Goal: Task Accomplishment & Management: Manage account settings

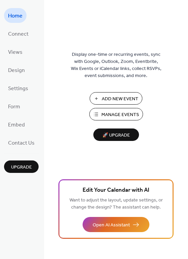
click at [108, 113] on span "Manage Events" at bounding box center [120, 114] width 38 height 7
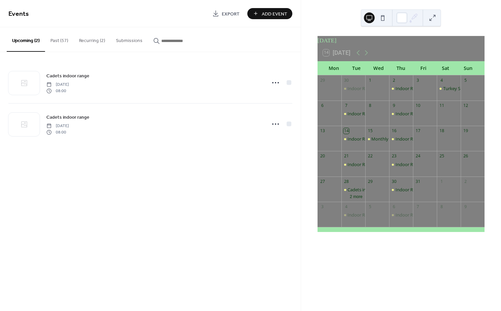
click at [89, 38] on button "Recurring (2)" at bounding box center [92, 39] width 37 height 24
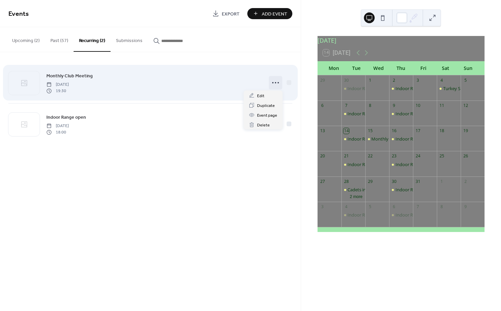
click at [275, 83] on icon at bounding box center [275, 82] width 11 height 11
click at [276, 80] on icon at bounding box center [275, 82] width 11 height 11
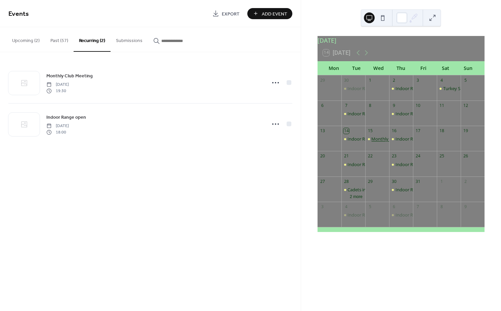
click at [373, 142] on div "Monthly Club Meeting" at bounding box center [393, 139] width 45 height 6
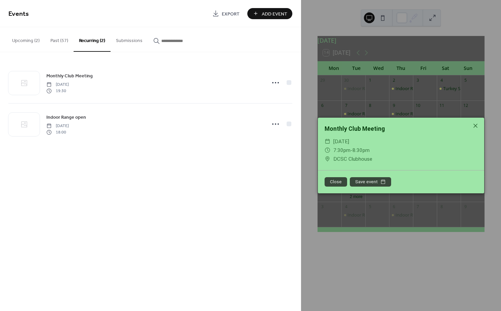
click at [331, 180] on button "Close" at bounding box center [335, 181] width 22 height 9
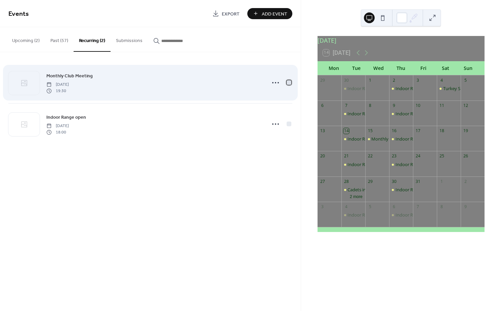
click at [289, 84] on div at bounding box center [288, 82] width 5 height 5
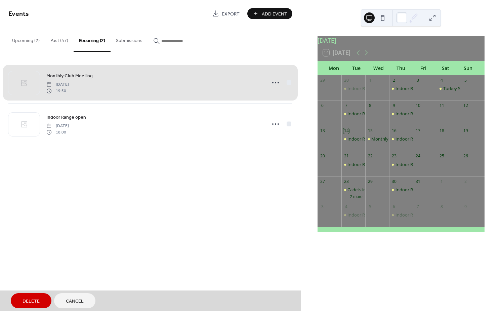
click at [289, 84] on div "Monthly Club Meeting [DATE] 19:30" at bounding box center [150, 82] width 284 height 41
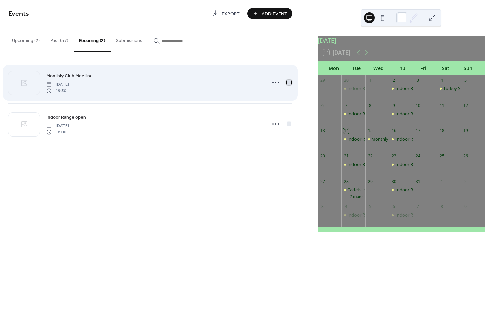
click at [287, 82] on div at bounding box center [288, 82] width 5 height 5
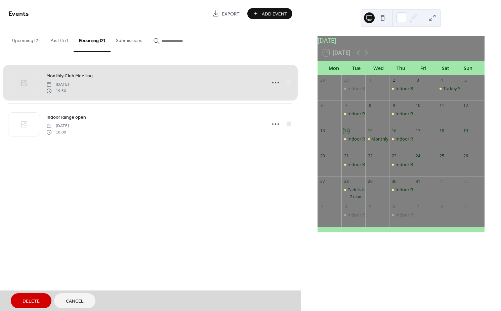
click at [289, 83] on div "Monthly Club Meeting [DATE] 19:30" at bounding box center [150, 82] width 284 height 41
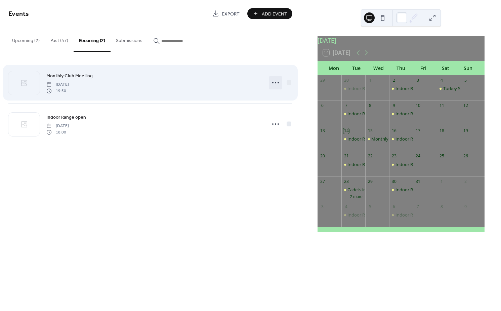
click at [271, 83] on icon at bounding box center [275, 82] width 11 height 11
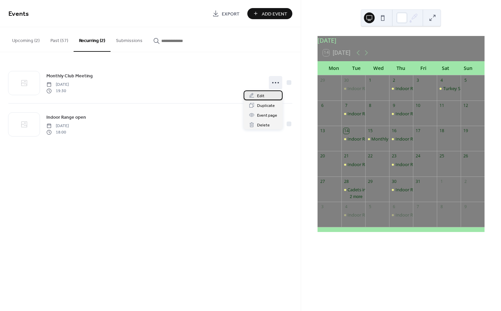
click at [261, 97] on span "Edit" at bounding box center [260, 95] width 7 height 7
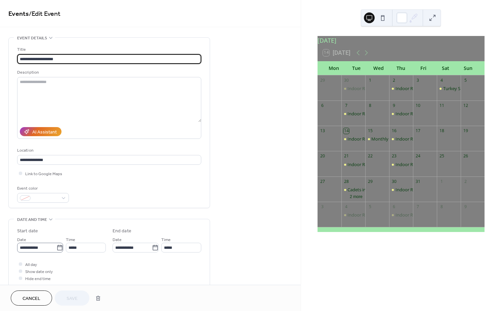
click at [57, 246] on body "**********" at bounding box center [250, 155] width 501 height 311
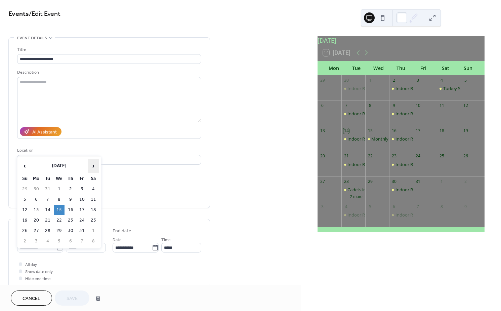
click at [92, 163] on span "›" at bounding box center [93, 165] width 10 height 13
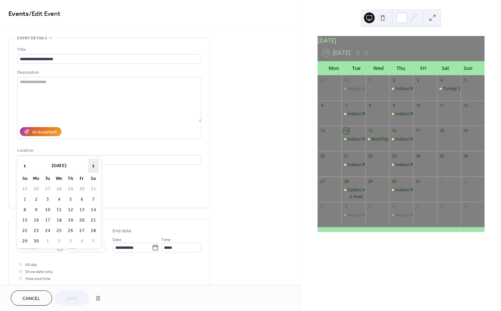
click at [92, 163] on span "›" at bounding box center [93, 165] width 10 height 13
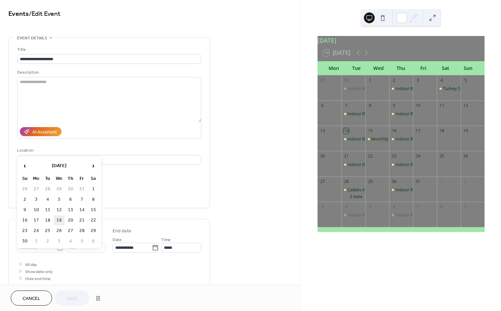
click at [59, 219] on td "19" at bounding box center [59, 220] width 11 height 10
type input "**********"
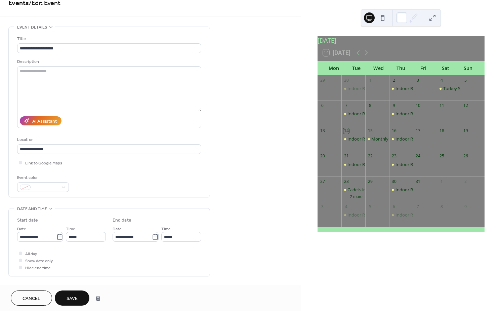
scroll to position [10, 0]
click at [31, 300] on span "Cancel" at bounding box center [31, 298] width 18 height 7
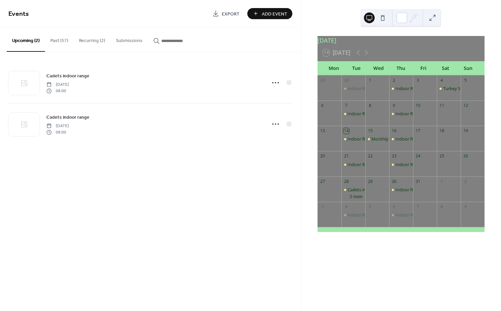
click at [92, 44] on button "Recurring (2)" at bounding box center [92, 39] width 37 height 24
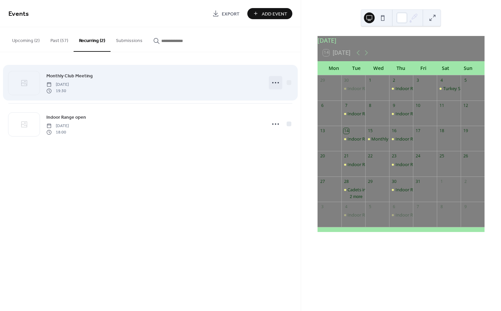
click at [275, 84] on icon at bounding box center [275, 82] width 11 height 11
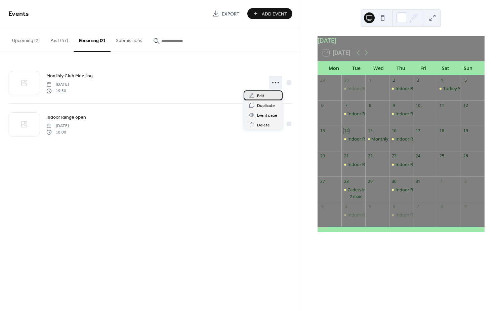
click at [267, 97] on div "Edit" at bounding box center [262, 95] width 39 height 10
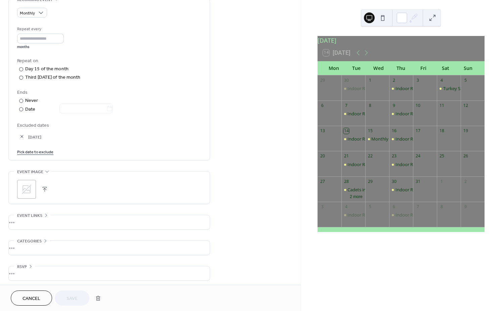
scroll to position [300, 0]
click at [38, 151] on link "Pick date to exclude" at bounding box center [35, 149] width 36 height 7
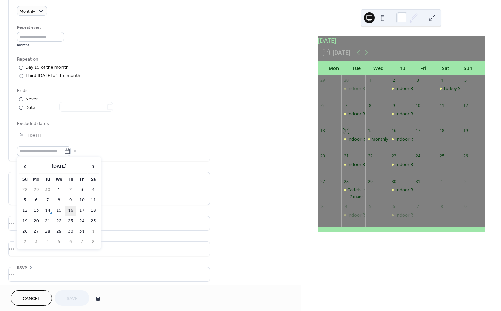
drag, startPoint x: 61, startPoint y: 211, endPoint x: 66, endPoint y: 212, distance: 5.1
click at [66, 212] on tr "12 13 14 15 16 17 18" at bounding box center [58, 210] width 79 height 10
click at [60, 211] on td "15" at bounding box center [59, 210] width 11 height 10
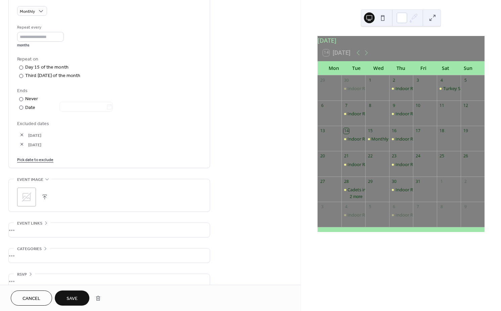
scroll to position [310, 0]
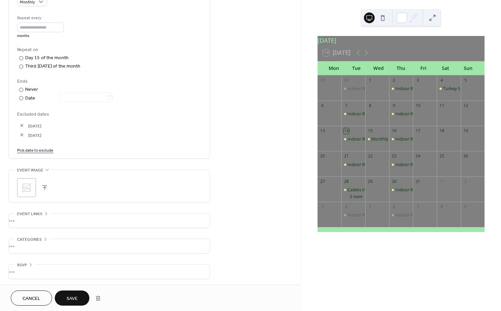
click at [71, 298] on span "Save" at bounding box center [71, 298] width 11 height 7
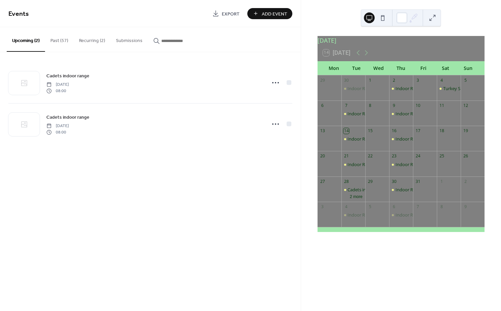
click at [264, 15] on span "Add Event" at bounding box center [275, 13] width 26 height 7
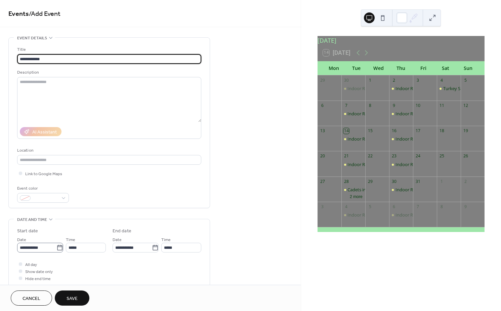
type input "**********"
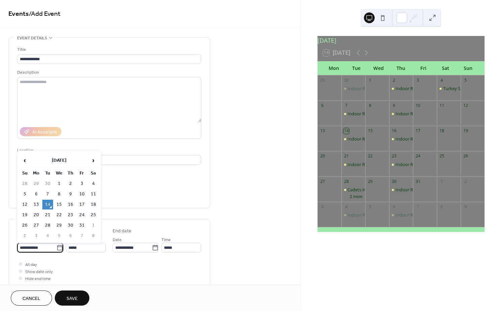
click at [47, 245] on input "**********" at bounding box center [36, 247] width 39 height 10
click at [59, 217] on td "22" at bounding box center [59, 215] width 11 height 10
type input "**********"
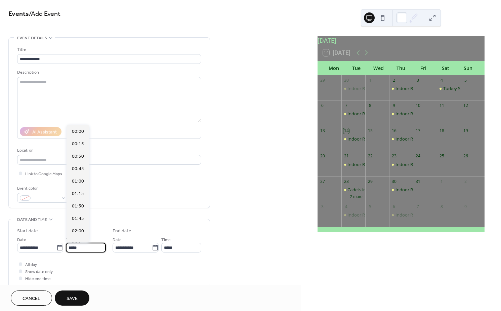
click at [89, 245] on input "*****" at bounding box center [86, 247] width 40 height 10
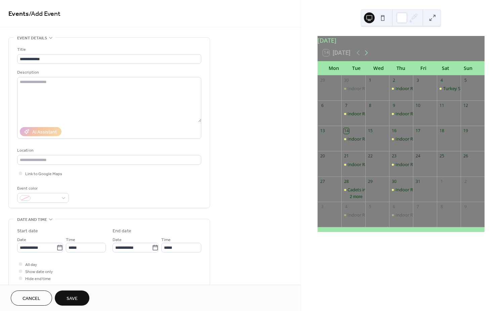
click at [368, 56] on icon at bounding box center [366, 53] width 8 height 8
drag, startPoint x: 368, startPoint y: 56, endPoint x: 357, endPoint y: 57, distance: 10.8
click at [357, 57] on div at bounding box center [362, 53] width 16 height 8
click at [357, 57] on icon at bounding box center [358, 53] width 8 height 8
click at [368, 57] on icon at bounding box center [366, 53] width 8 height 8
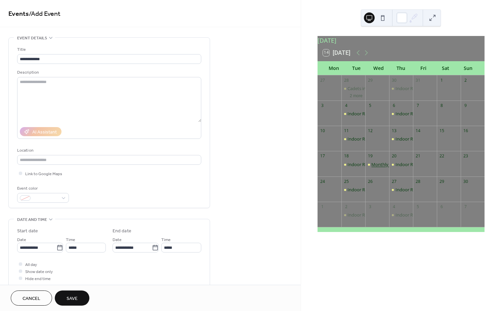
click at [376, 165] on div "Monthly Club Meeting" at bounding box center [393, 164] width 45 height 6
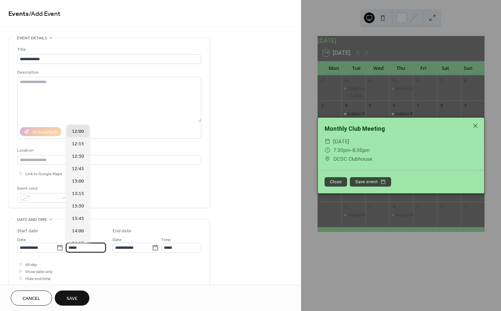
click at [79, 249] on input "*****" at bounding box center [86, 247] width 40 height 10
click at [79, 232] on span "19:30" at bounding box center [78, 234] width 12 height 7
type input "*****"
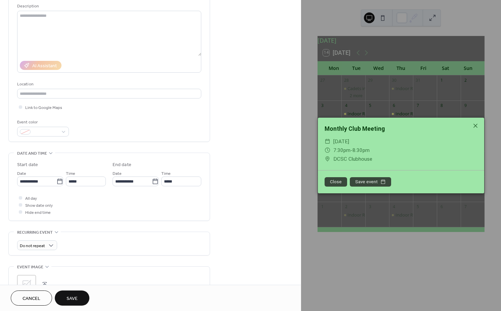
scroll to position [66, 0]
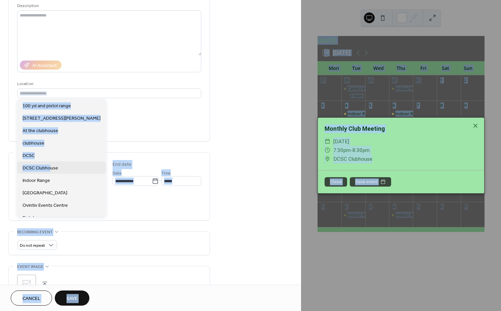
drag, startPoint x: 83, startPoint y: 85, endPoint x: 50, endPoint y: 169, distance: 90.0
click at [50, 169] on body "**********" at bounding box center [250, 155] width 501 height 311
click at [50, 169] on span "DCSC Clubhouse" at bounding box center [40, 168] width 36 height 7
type input "**********"
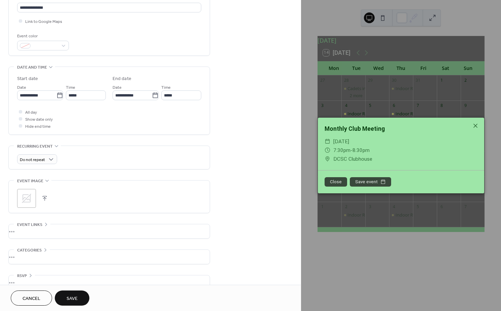
scroll to position [162, 0]
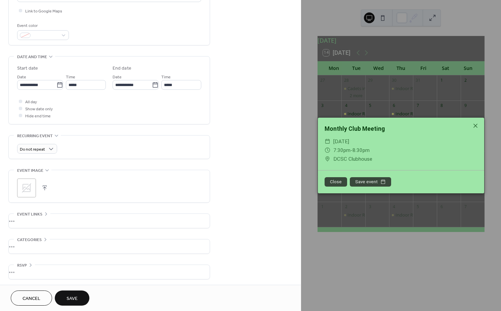
click at [80, 295] on button "Save" at bounding box center [72, 297] width 35 height 15
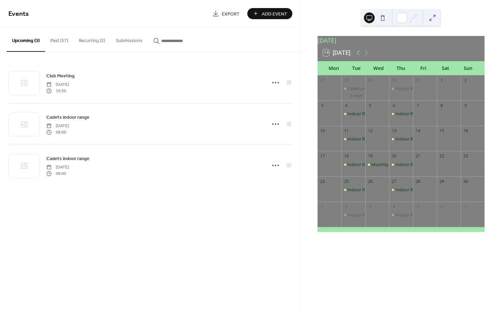
click at [359, 57] on icon at bounding box center [358, 53] width 8 height 8
